Goal: Task Accomplishment & Management: Use online tool/utility

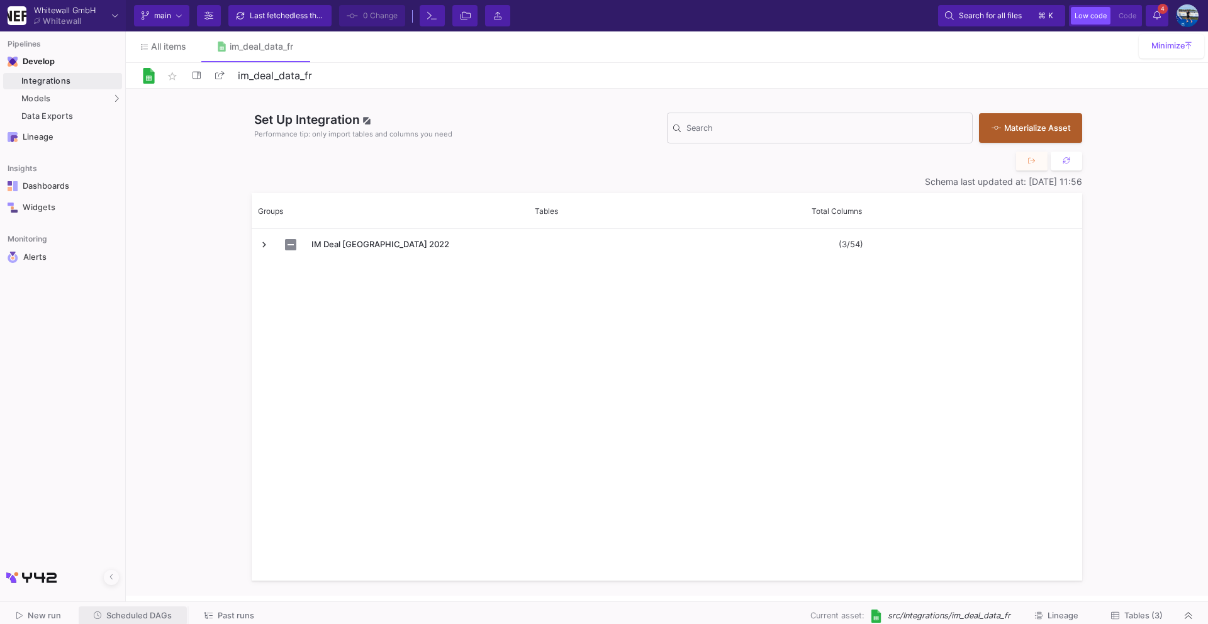
click at [137, 612] on span "Scheduled DAGs" at bounding box center [138, 615] width 65 height 9
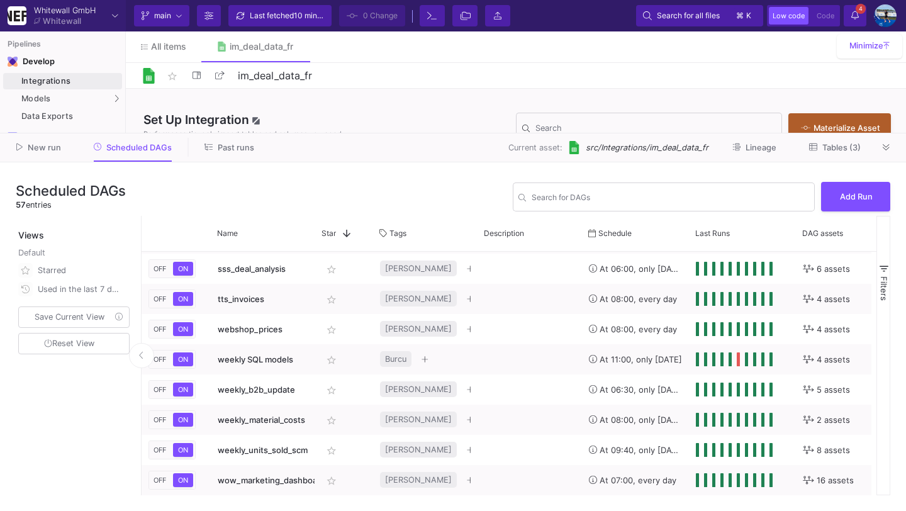
scroll to position [1477, 0]
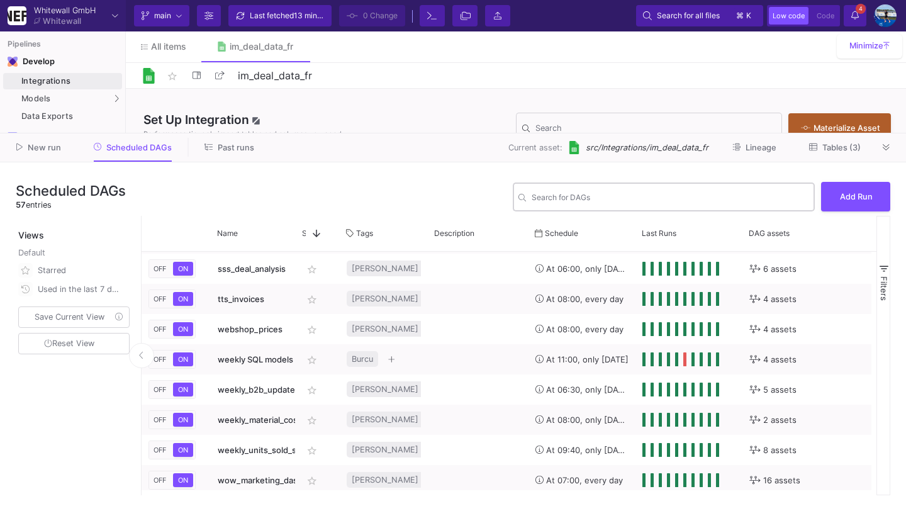
click at [591, 192] on div "Search for DAGs" at bounding box center [669, 196] width 277 height 31
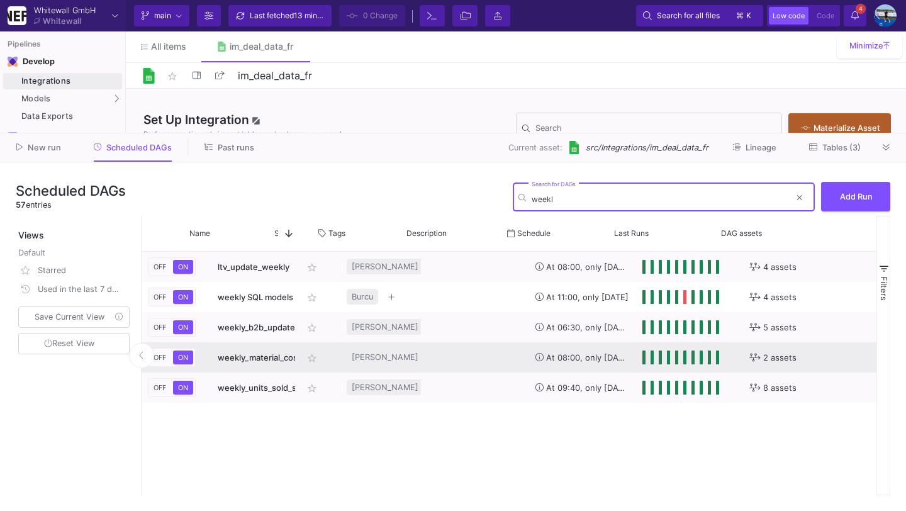
scroll to position [0, 243]
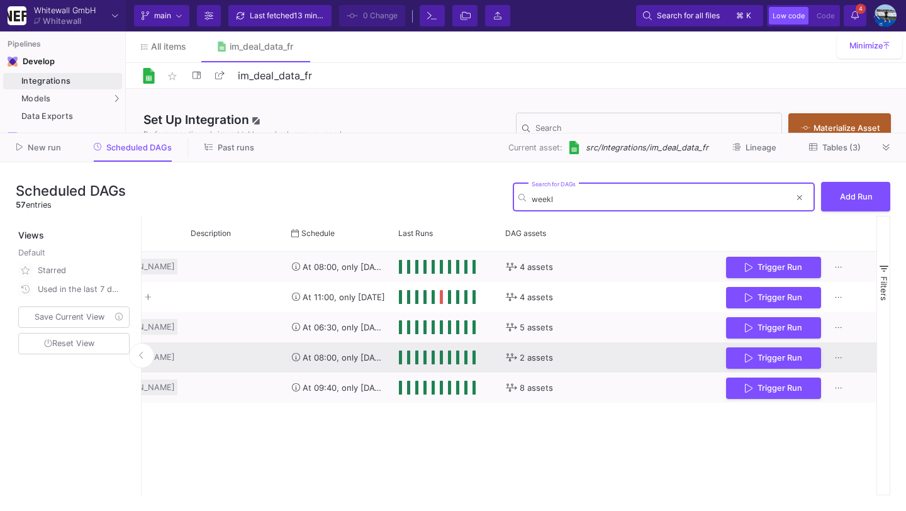
type input "weekl"
click at [769, 354] on span "Trigger Run" at bounding box center [779, 357] width 45 height 9
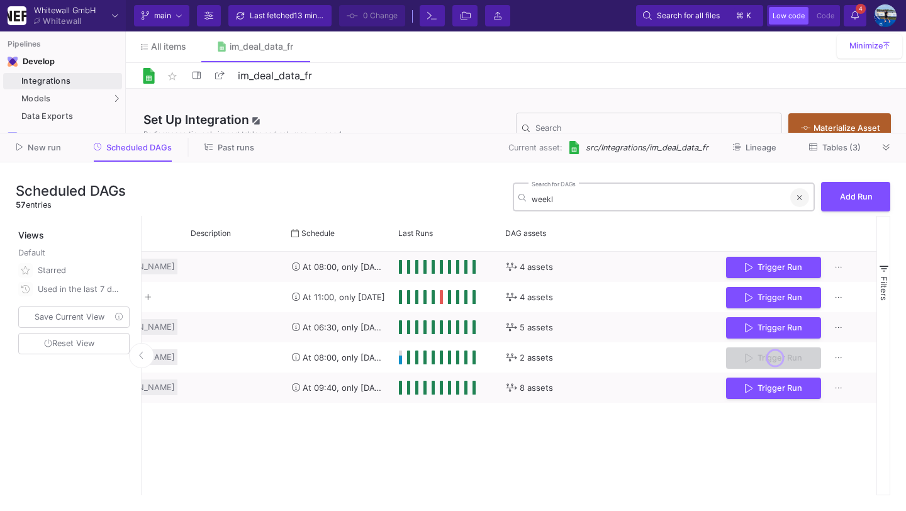
click at [805, 197] on button at bounding box center [799, 197] width 19 height 19
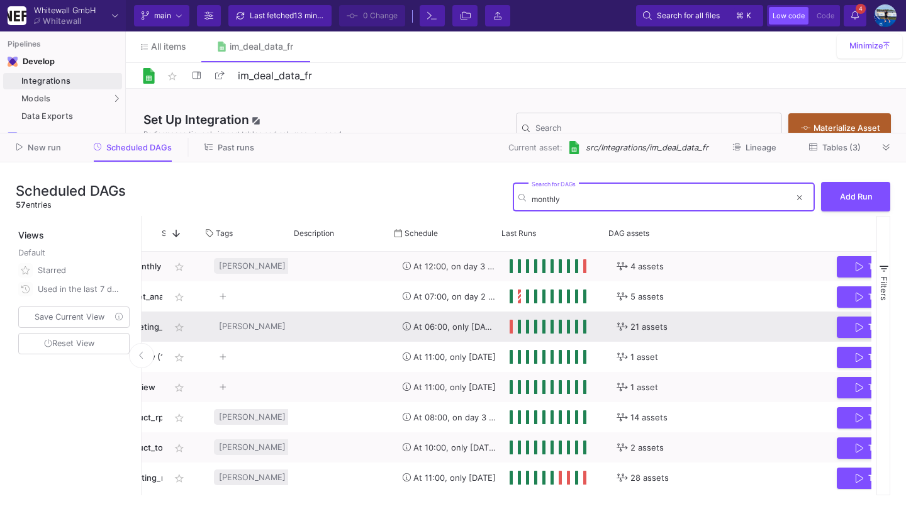
scroll to position [0, 140]
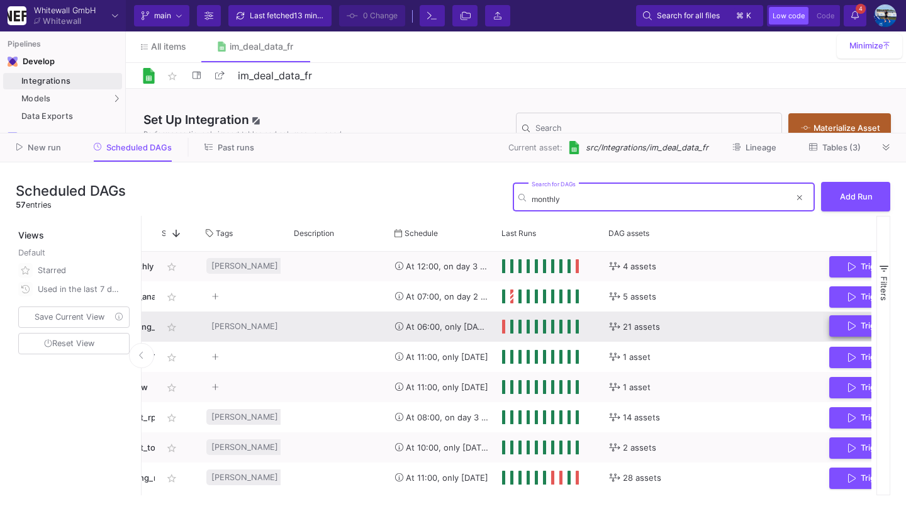
type input "monthly"
click at [844, 329] on button "Trigger Run" at bounding box center [876, 326] width 95 height 22
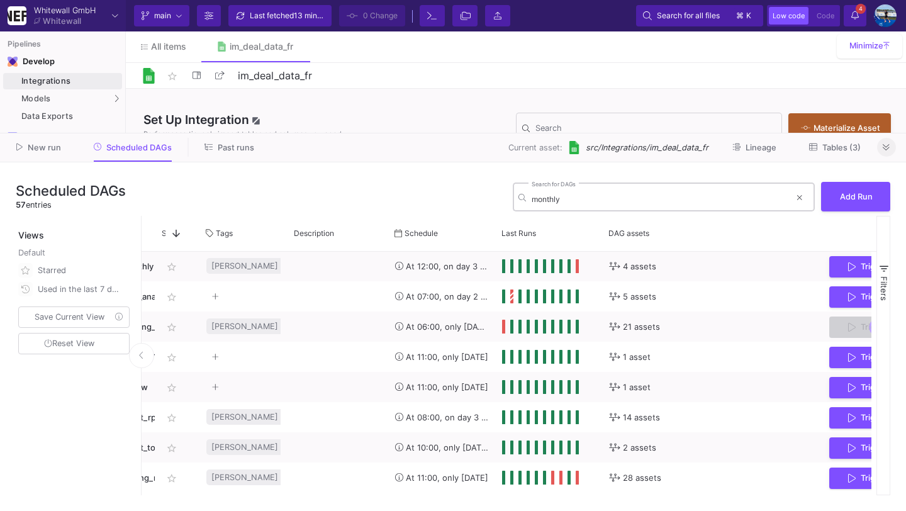
click at [888, 146] on icon at bounding box center [885, 147] width 7 height 8
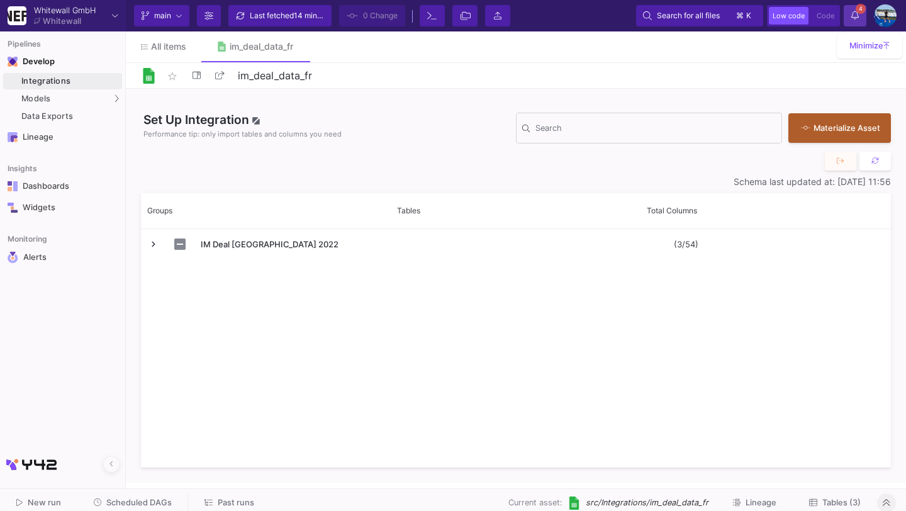
click at [849, 13] on button "4 4 Notifications" at bounding box center [854, 15] width 23 height 21
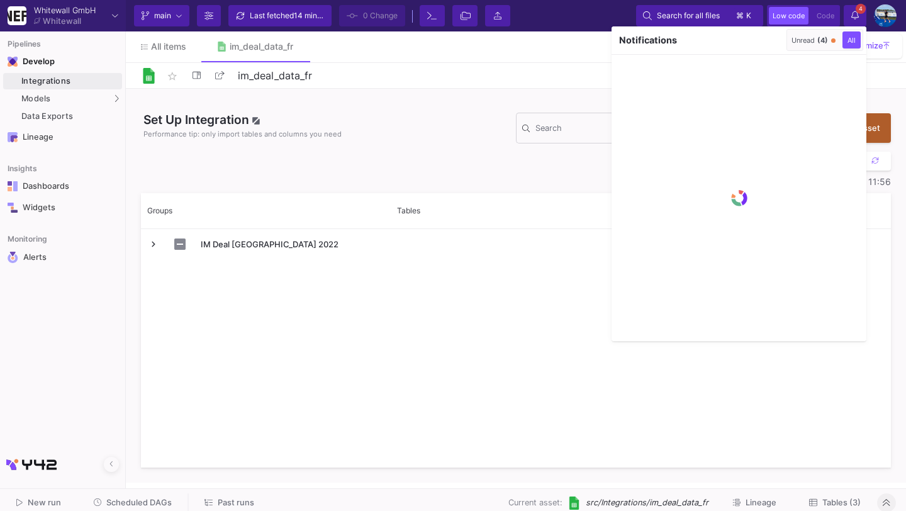
click at [817, 36] on div "Unread (4)" at bounding box center [809, 40] width 36 height 9
click at [775, 40] on div "Notifications" at bounding box center [697, 40] width 172 height 28
click at [852, 17] on div at bounding box center [453, 255] width 906 height 511
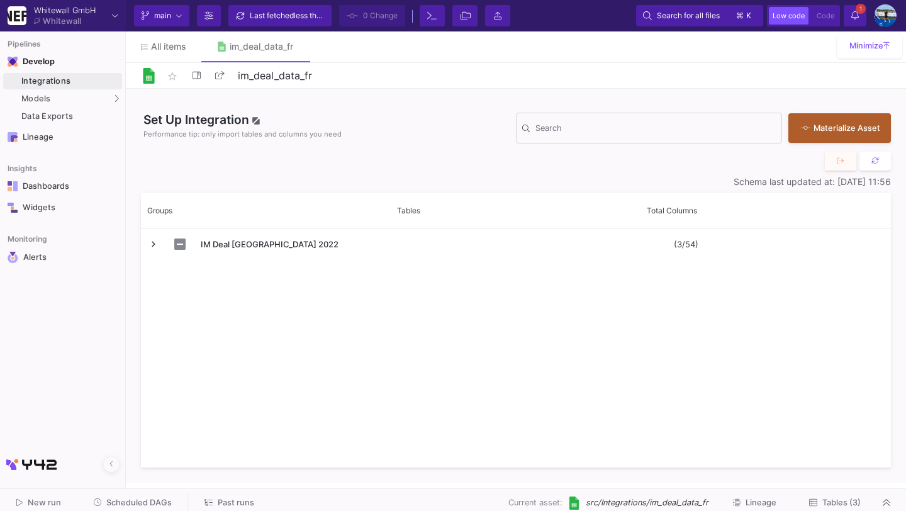
click at [145, 504] on span "Scheduled DAGs" at bounding box center [138, 501] width 65 height 9
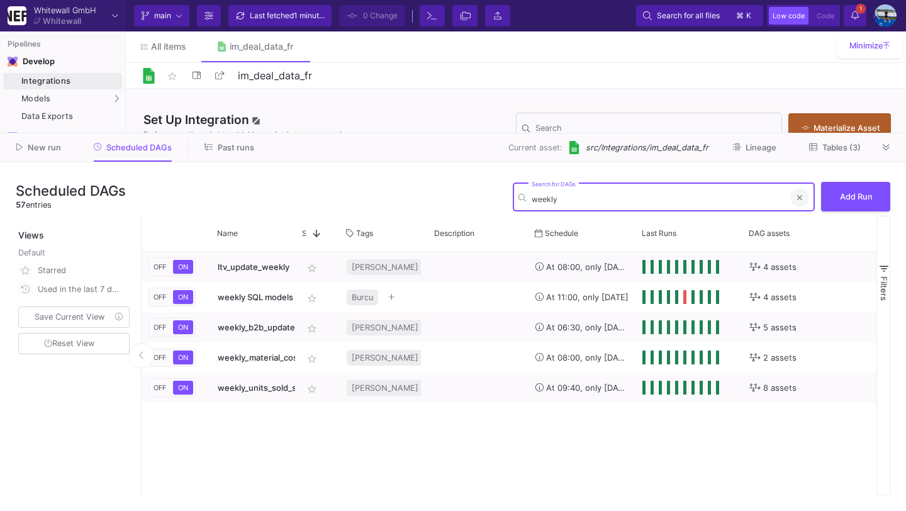
type input "weekly"
click at [797, 200] on icon at bounding box center [799, 198] width 5 height 8
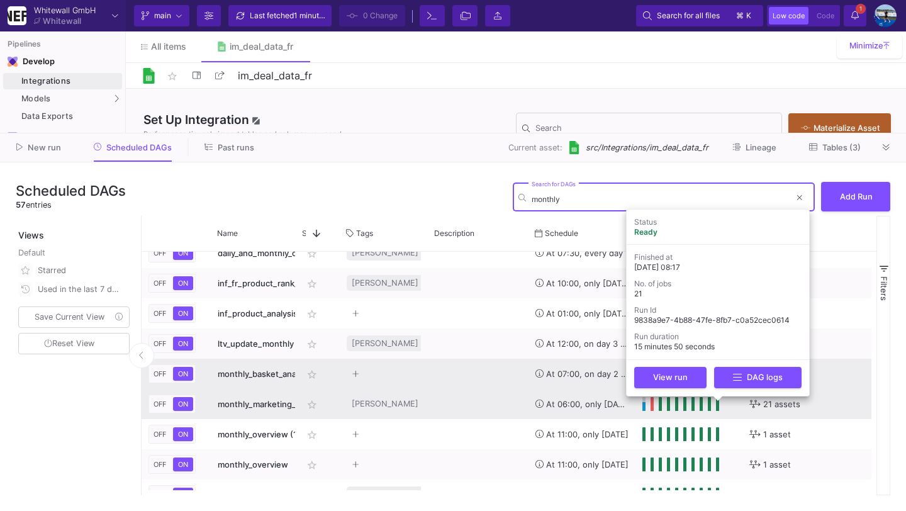
scroll to position [105, 0]
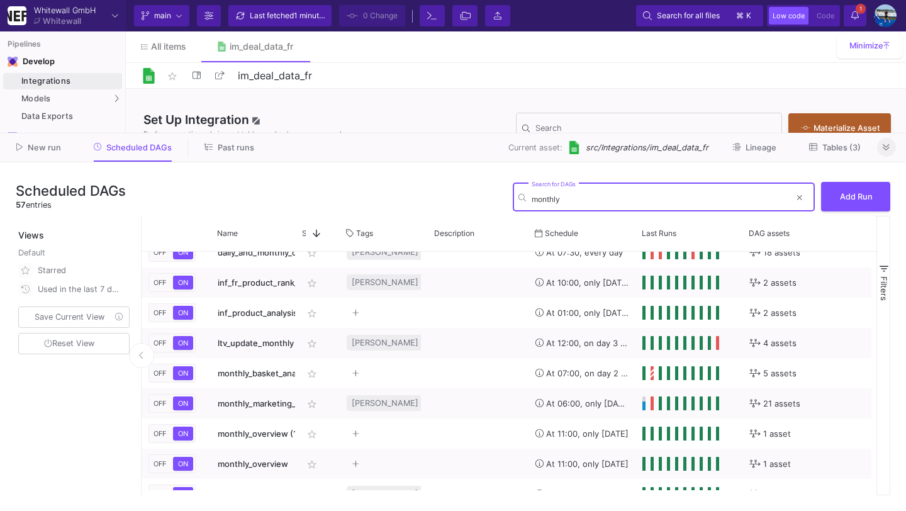
type input "monthly"
click at [882, 150] on icon at bounding box center [885, 147] width 7 height 8
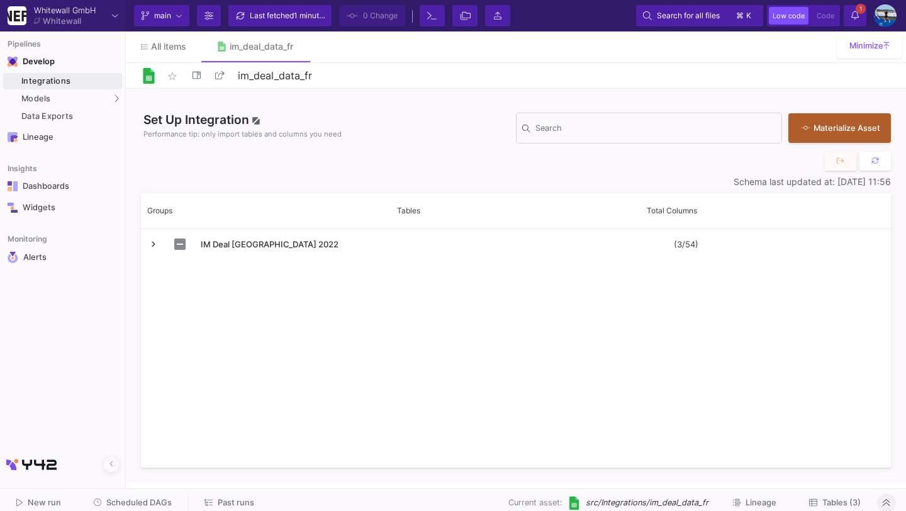
click at [854, 8] on y42-notifications-label "1 1 Notifications" at bounding box center [855, 15] width 8 height 19
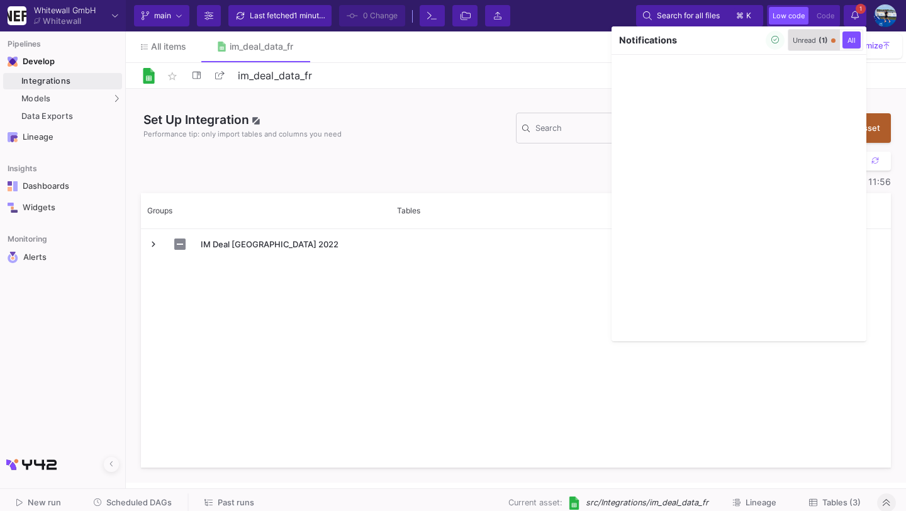
click at [822, 43] on span "(1)" at bounding box center [822, 40] width 9 height 9
click at [773, 39] on icon "button" at bounding box center [775, 40] width 8 height 8
click at [858, 14] on div at bounding box center [453, 255] width 906 height 511
